Goal: Task Accomplishment & Management: Use online tool/utility

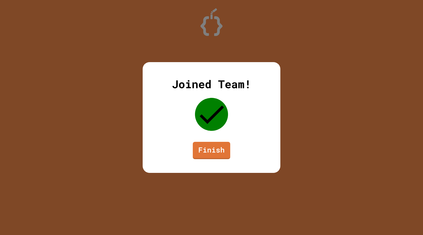
click at [217, 141] on div "Joined Team! Finish" at bounding box center [211, 117] width 138 height 111
click at [218, 148] on link "Finish" at bounding box center [210, 150] width 35 height 18
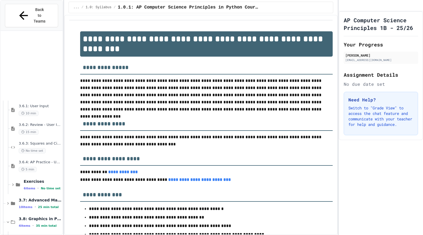
scroll to position [226, 0]
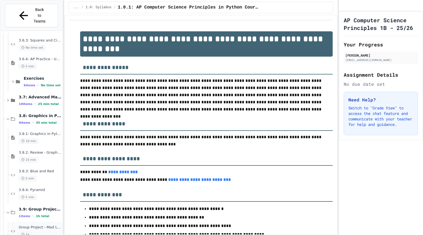
click at [38, 225] on div "Group Project - Mad Libs 1h" at bounding box center [40, 231] width 43 height 12
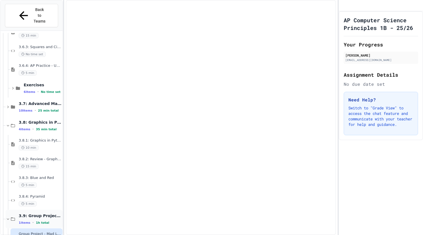
scroll to position [226, 0]
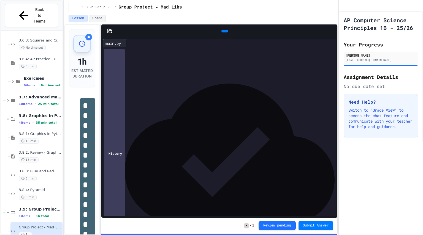
click at [225, 31] on div at bounding box center [224, 31] width 7 height 3
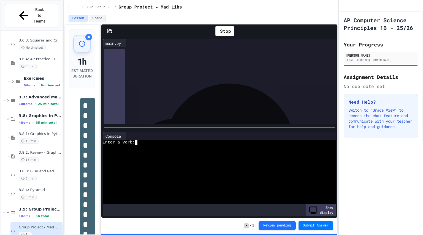
click at [147, 145] on div at bounding box center [214, 147] width 223 height 5
type textarea "*"
type textarea "****"
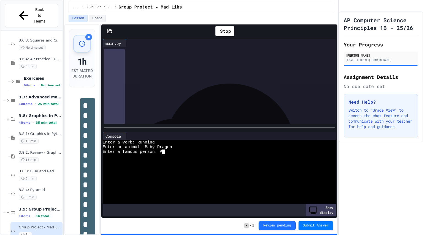
type textarea "***"
type textarea "*"
type textarea "**"
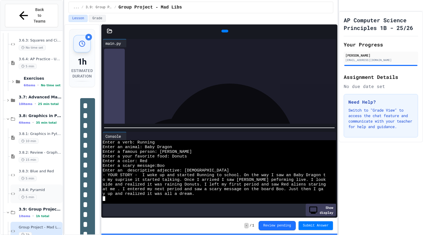
click at [40, 188] on div "3.8.4: Pyramid 5 min" at bounding box center [40, 194] width 43 height 12
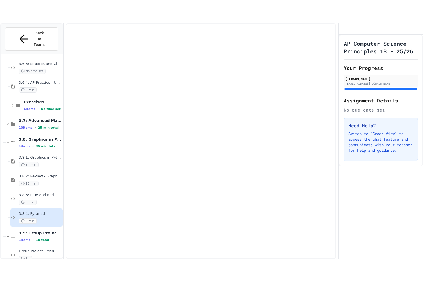
scroll to position [219, 0]
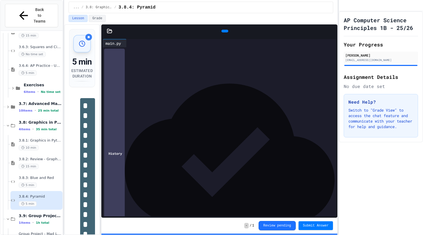
click at [224, 31] on icon at bounding box center [224, 31] width 0 height 0
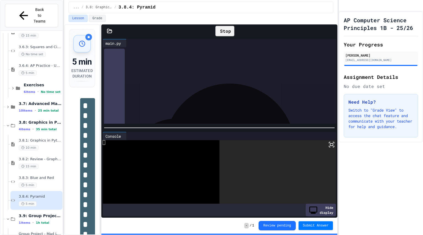
click at [330, 144] on rect at bounding box center [331, 145] width 3 height 2
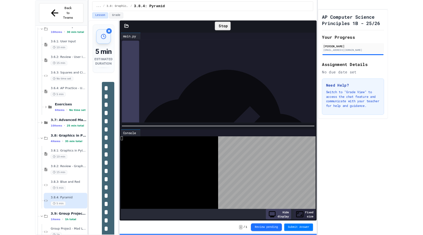
scroll to position [179, 0]
